Goal: Task Accomplishment & Management: Find specific page/section

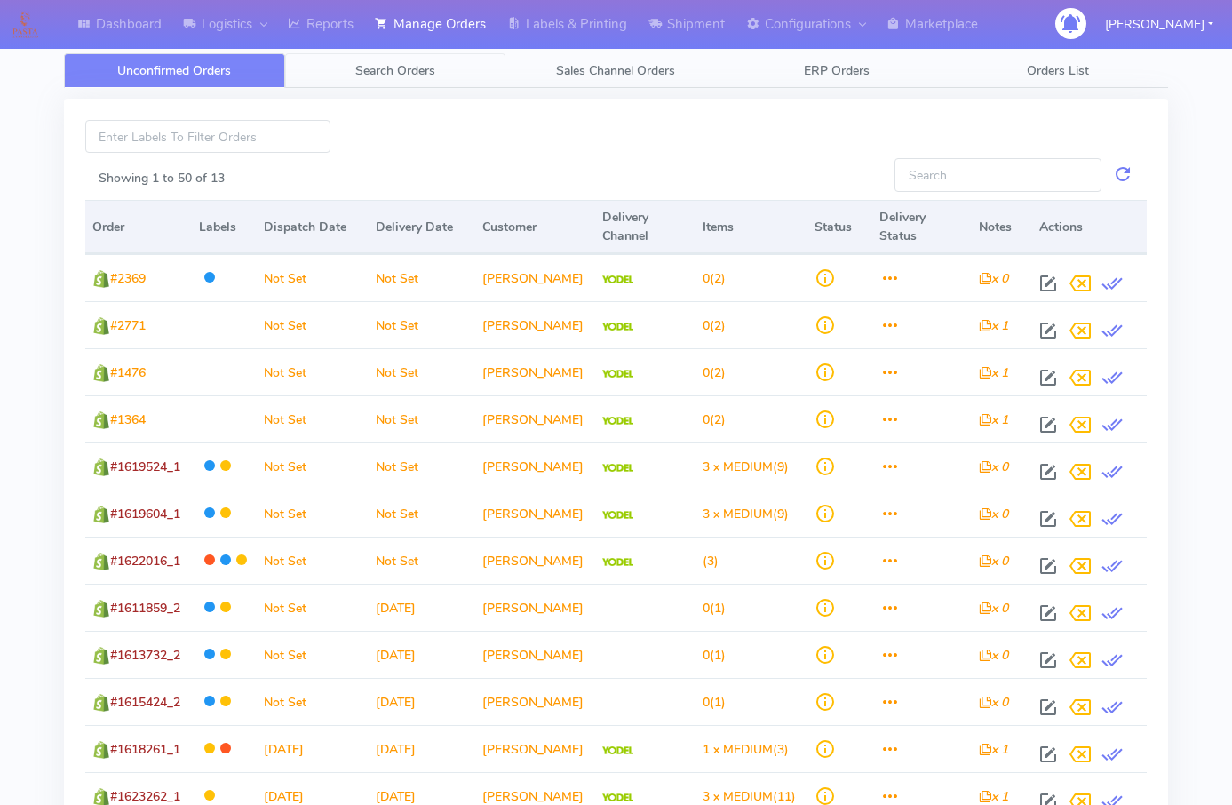
click at [417, 70] on span "Search Orders" at bounding box center [395, 70] width 80 height 17
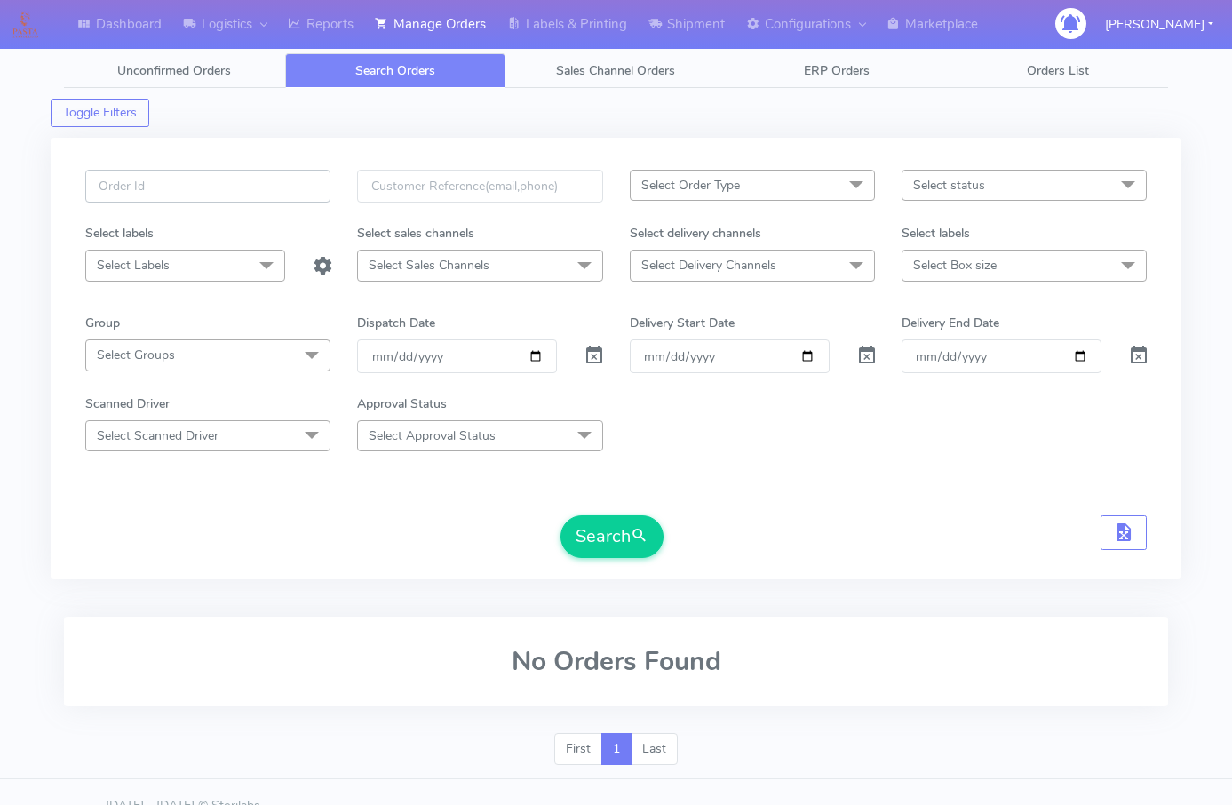
paste input "1618285"
type input "1618285"
click at [607, 531] on button "Search" at bounding box center [611, 536] width 103 height 43
click at [588, 352] on span at bounding box center [594, 359] width 21 height 17
click at [602, 524] on button "Search" at bounding box center [611, 536] width 103 height 43
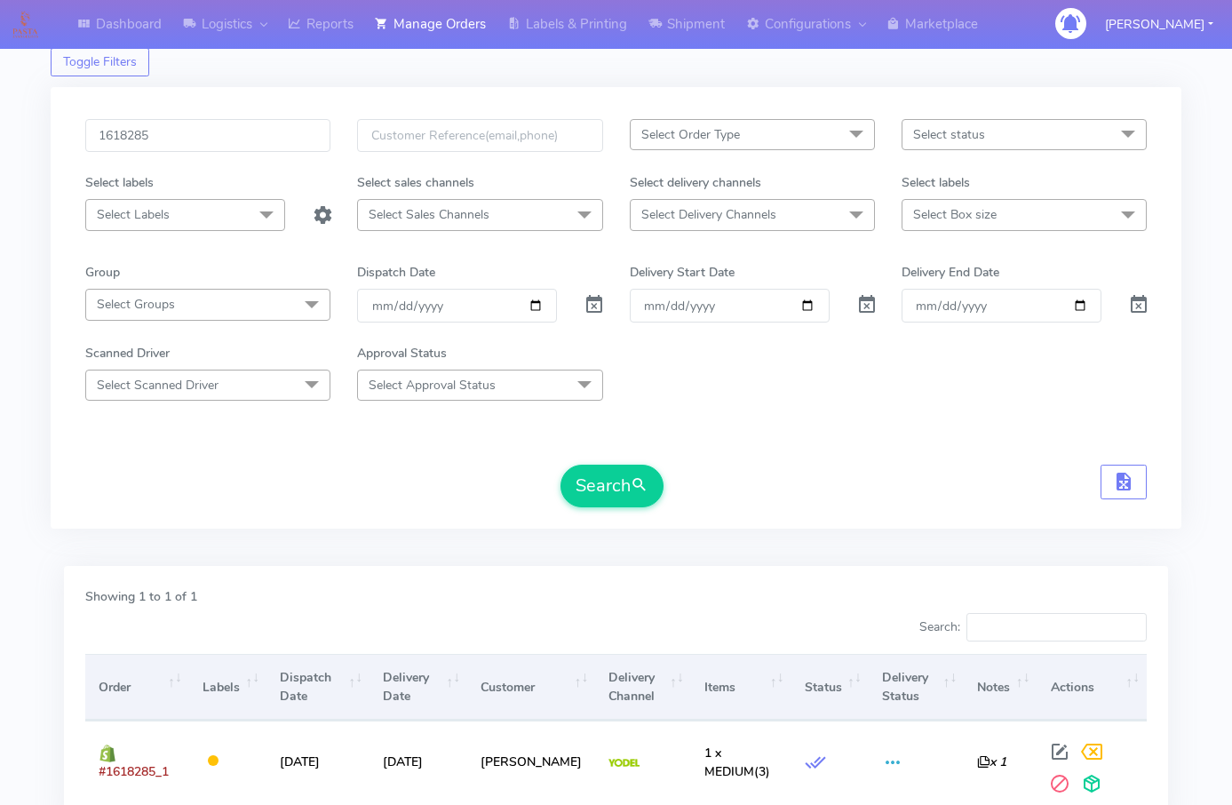
scroll to position [178, 0]
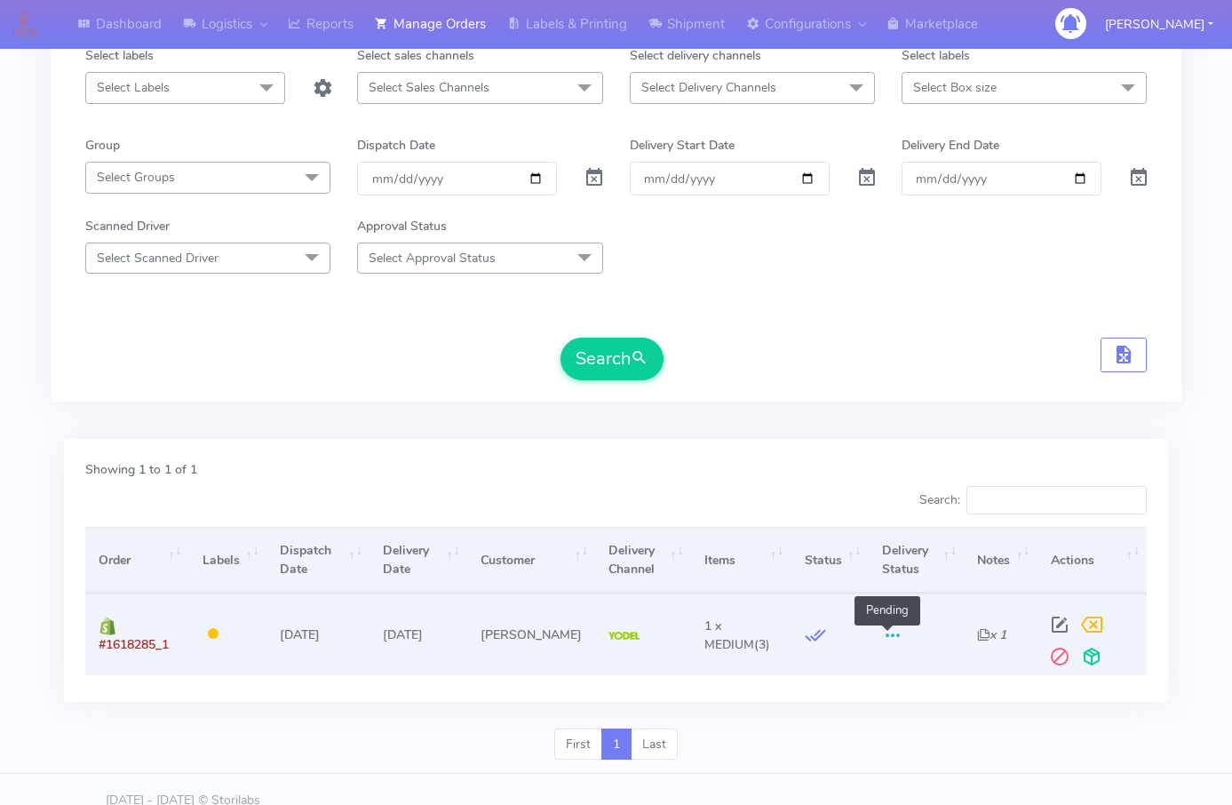
click at [884, 633] on span at bounding box center [892, 639] width 21 height 17
